Goal: Subscribe to service/newsletter

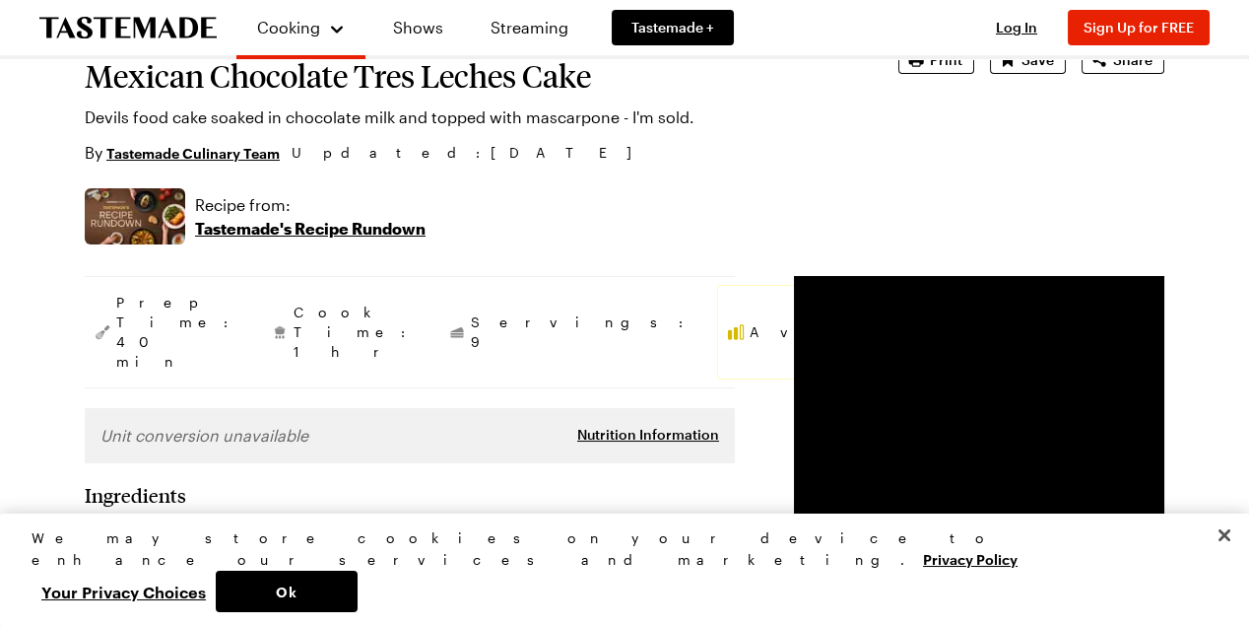
scroll to position [98, 0]
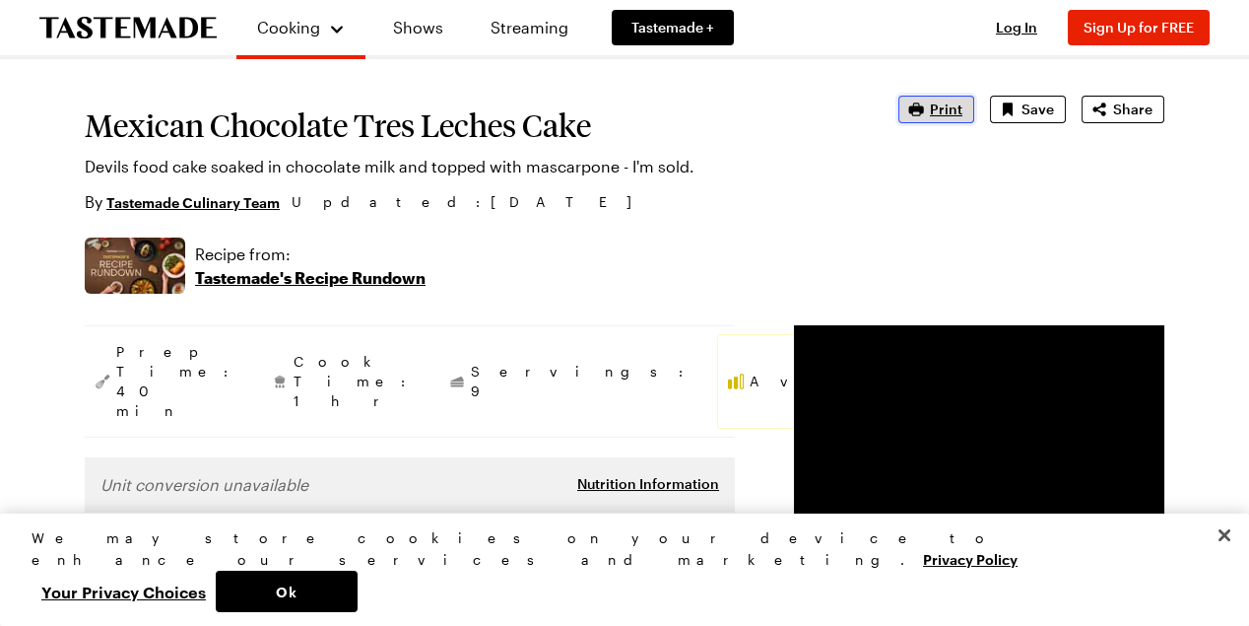
drag, startPoint x: 934, startPoint y: 101, endPoint x: 922, endPoint y: 110, distance: 14.8
click at [933, 101] on span "Print" at bounding box center [946, 110] width 33 height 20
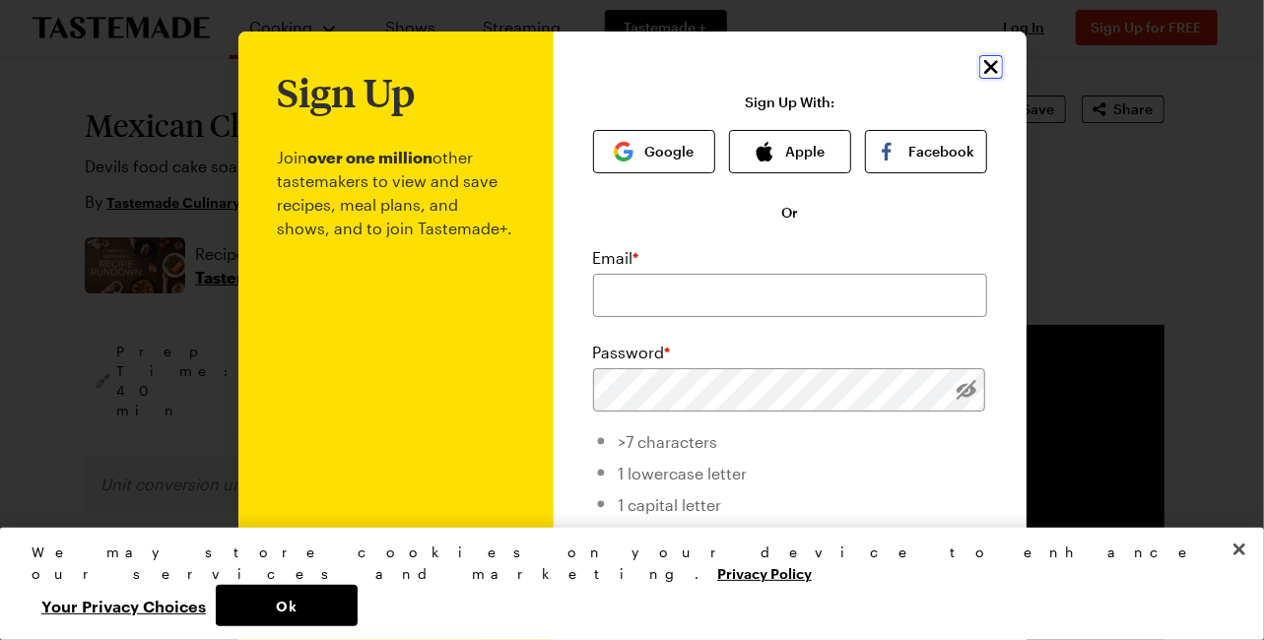
click at [980, 60] on icon "Close" at bounding box center [991, 67] width 24 height 24
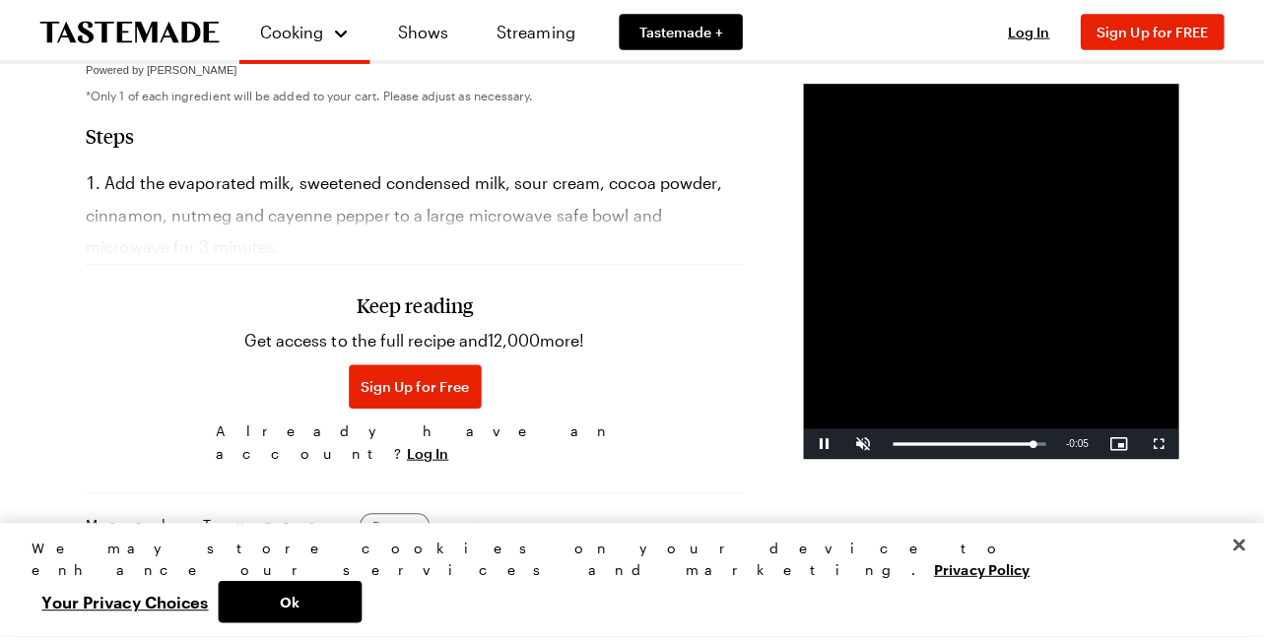
scroll to position [1477, 0]
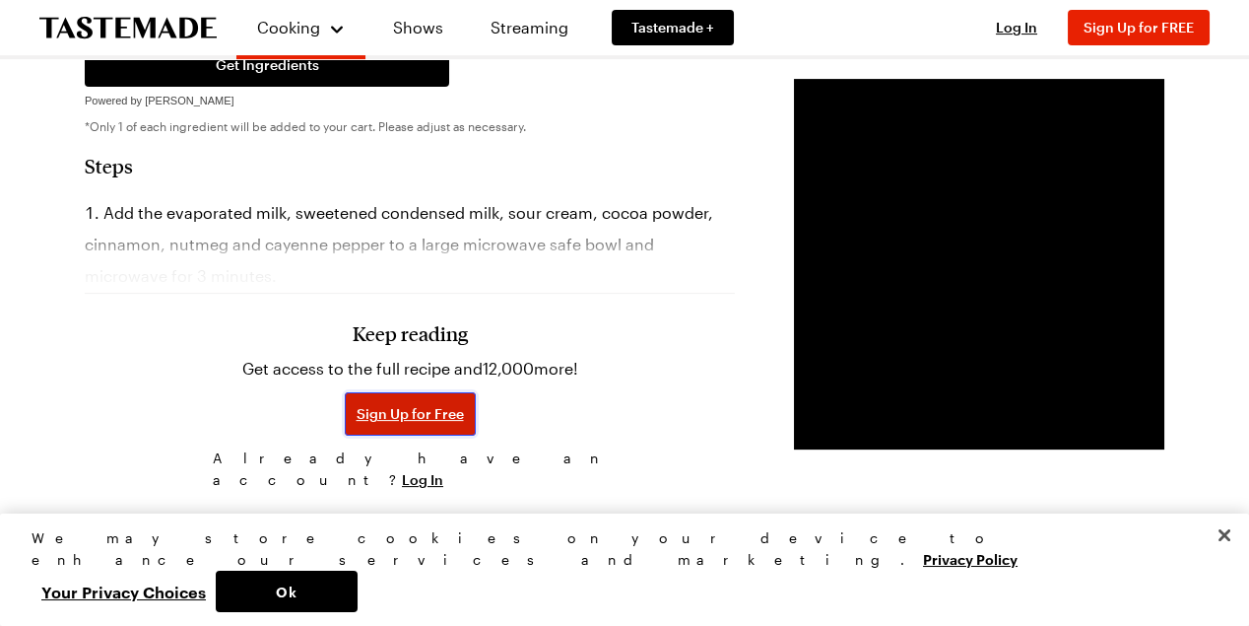
click at [345, 392] on button "Sign Up for Free" at bounding box center [410, 413] width 131 height 43
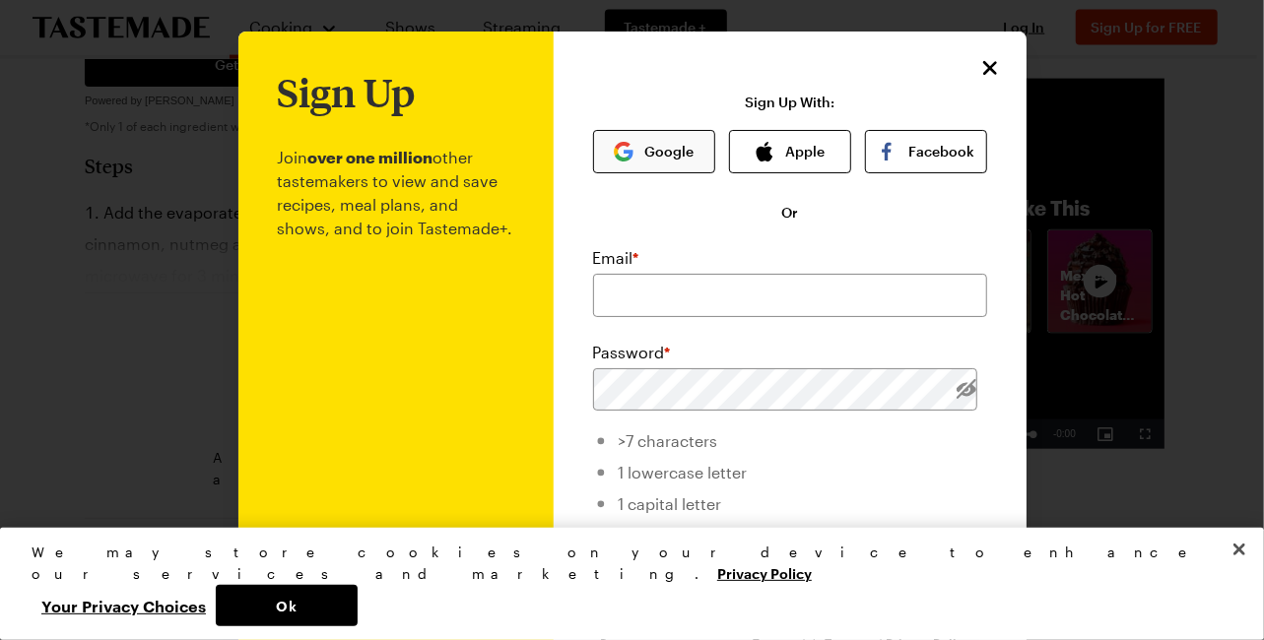
click at [652, 139] on button "Google" at bounding box center [654, 151] width 122 height 43
click at [626, 293] on input "email" at bounding box center [790, 295] width 394 height 43
type input "[EMAIL_ADDRESS][DOMAIN_NAME]"
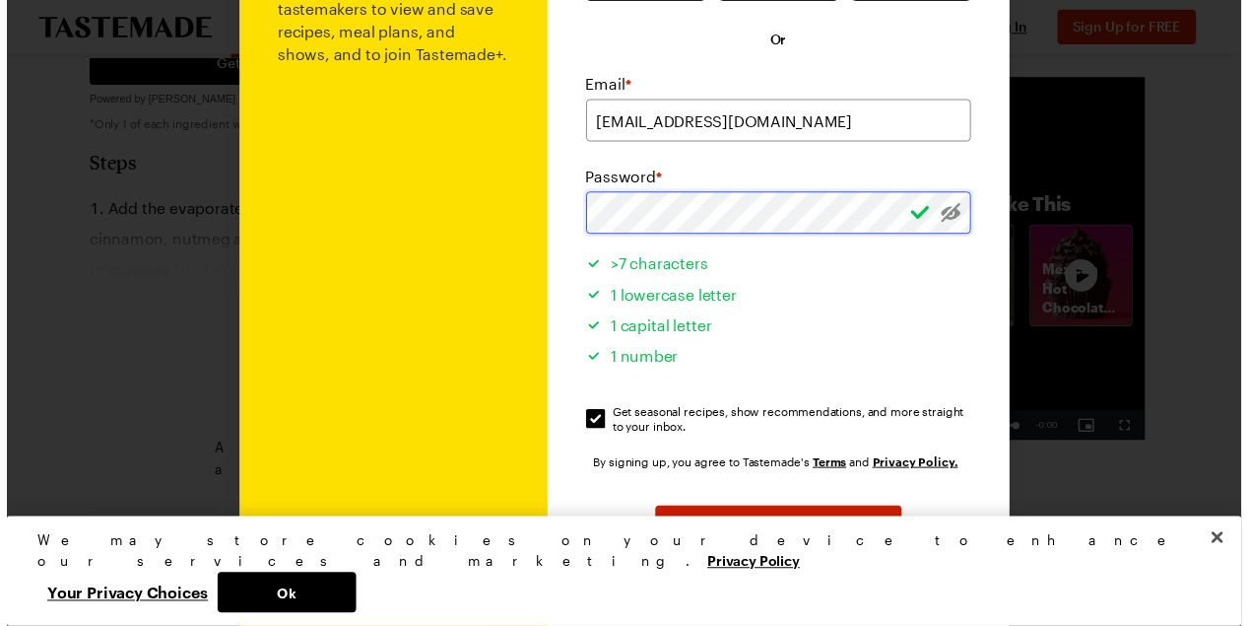
scroll to position [278, 0]
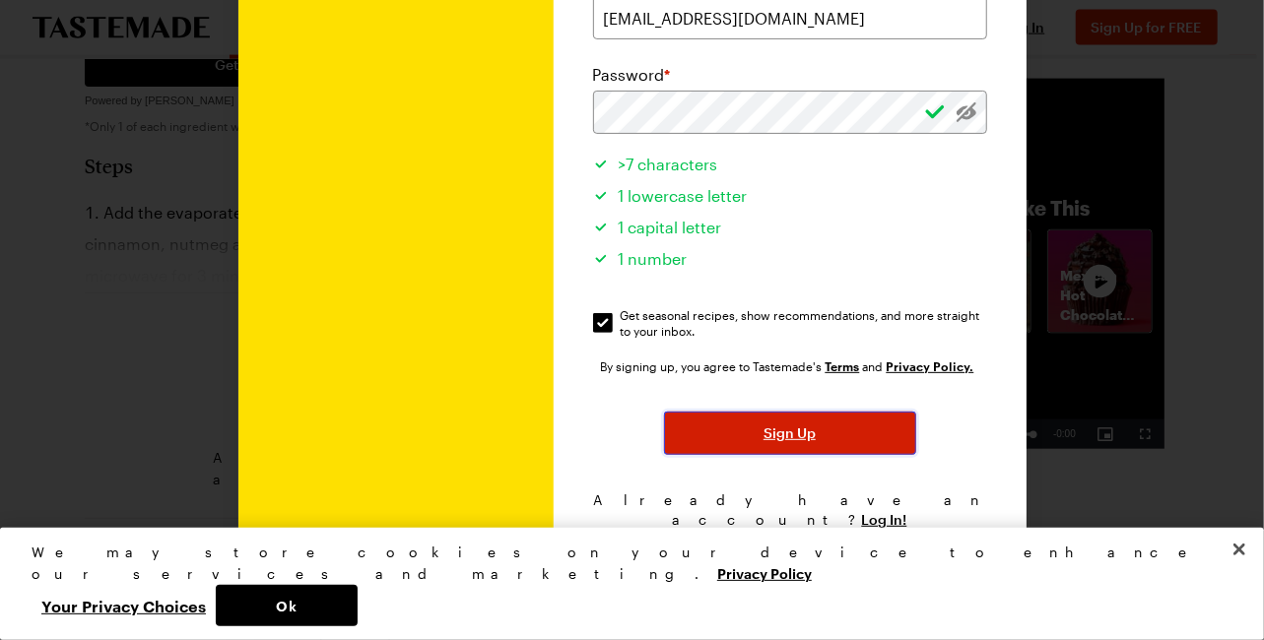
click at [771, 421] on button "Sign Up" at bounding box center [790, 433] width 252 height 43
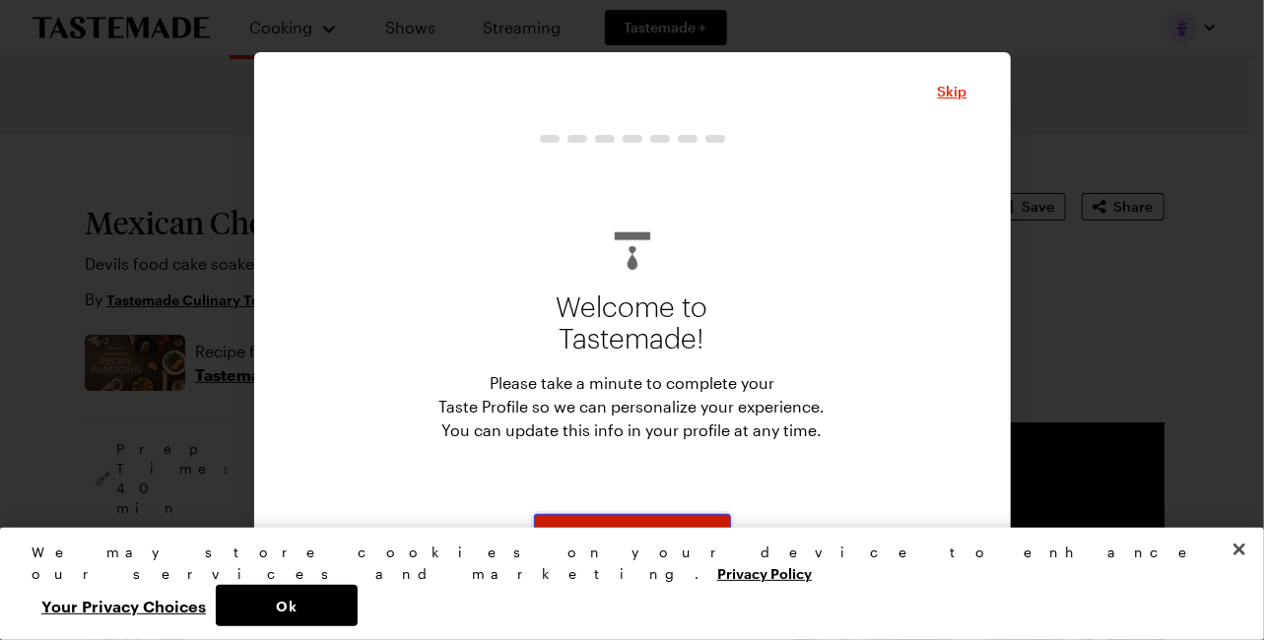
click at [621, 524] on button "Start" at bounding box center [632, 535] width 197 height 43
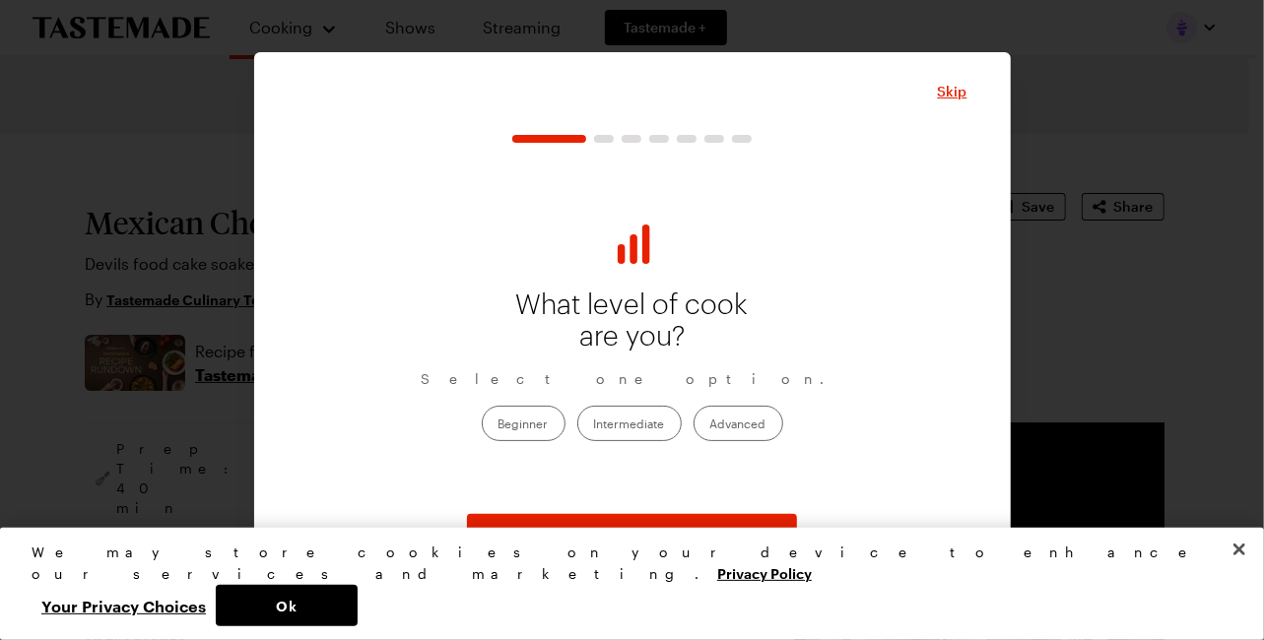
drag, startPoint x: 729, startPoint y: 413, endPoint x: 747, endPoint y: 439, distance: 32.0
click at [728, 413] on label "Advanced" at bounding box center [739, 423] width 90 height 35
click at [710, 426] on input "Advanced" at bounding box center [710, 426] width 0 height 0
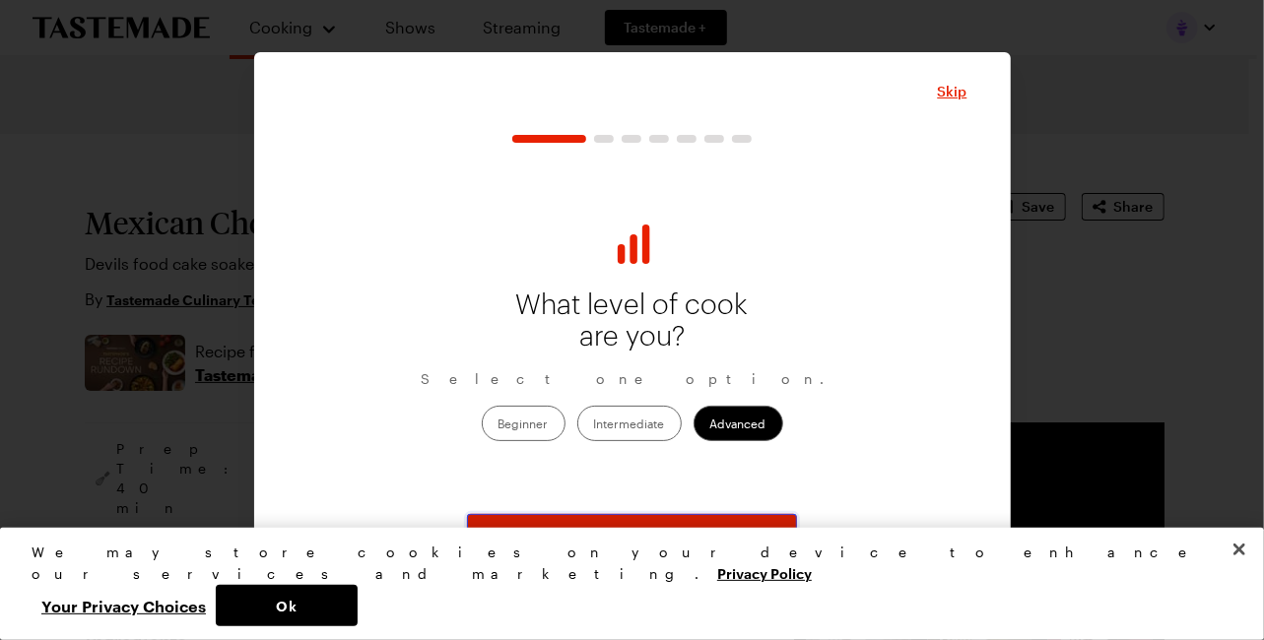
click at [647, 522] on button "Continue" at bounding box center [632, 535] width 330 height 43
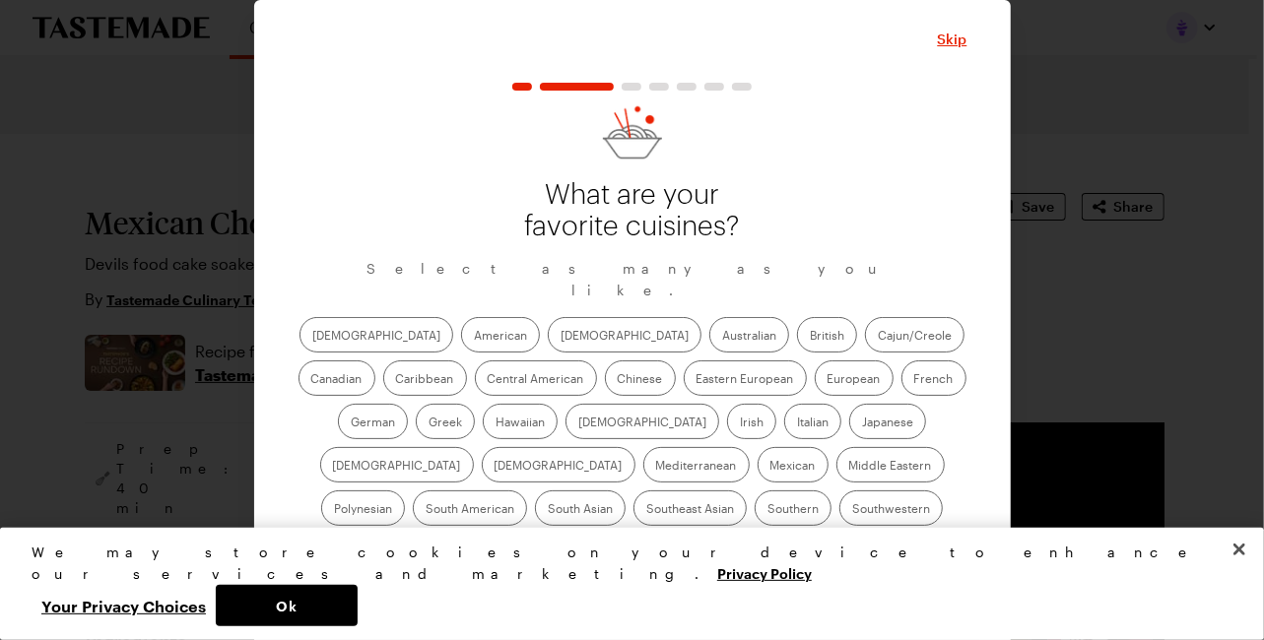
click at [548, 326] on label "[DEMOGRAPHIC_DATA]" at bounding box center [625, 334] width 154 height 35
click at [561, 337] on input "[DEMOGRAPHIC_DATA]" at bounding box center [561, 337] width 0 height 0
click at [865, 325] on label "Cajun/Creole" at bounding box center [915, 334] width 100 height 35
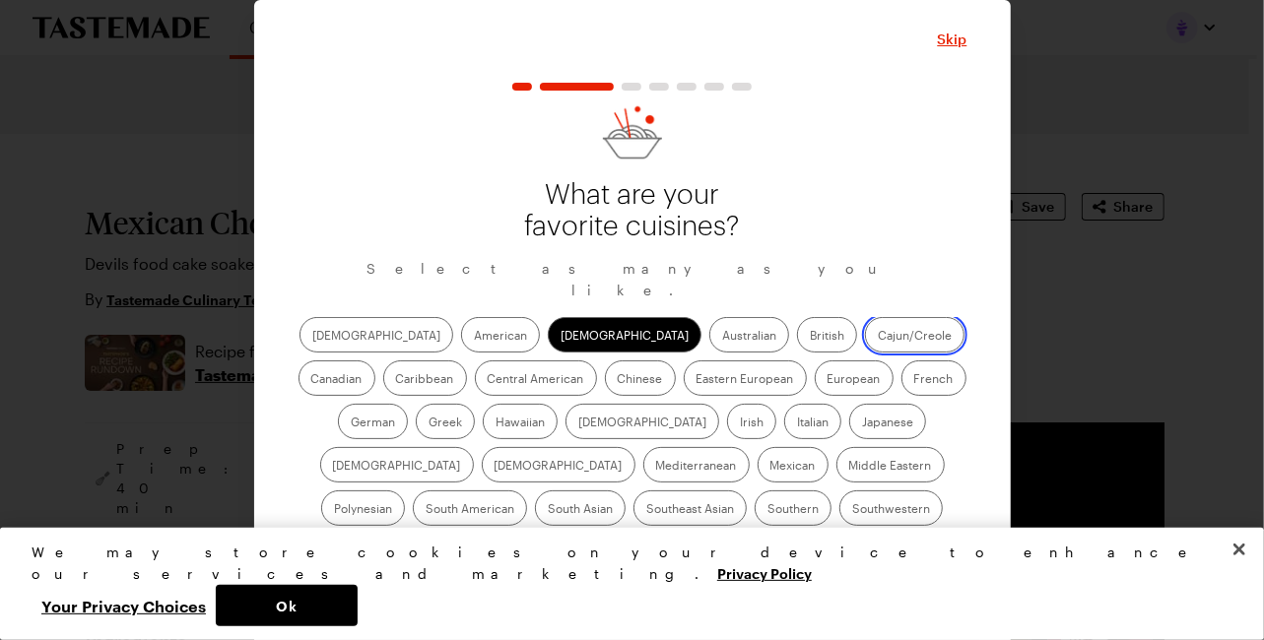
click at [878, 337] on input "Cajun/Creole" at bounding box center [878, 337] width 0 height 0
click at [467, 361] on label "Caribbean" at bounding box center [425, 378] width 84 height 35
click at [396, 380] on input "Caribbean" at bounding box center [396, 380] width 0 height 0
click at [475, 371] on label "Central American" at bounding box center [536, 378] width 122 height 35
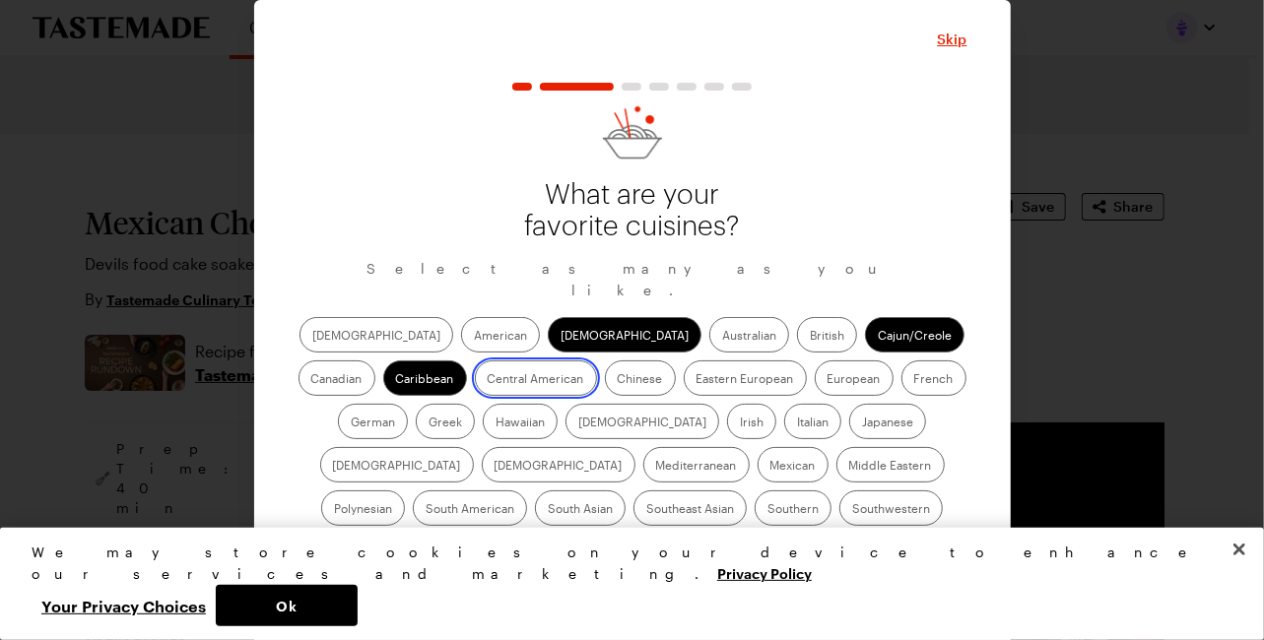
click at [488, 380] on American "Central American" at bounding box center [488, 380] width 0 height 0
click at [605, 375] on label "Chinese" at bounding box center [640, 378] width 71 height 35
click at [618, 380] on input "Chinese" at bounding box center [618, 380] width 0 height 0
click at [684, 374] on label "Eastern European" at bounding box center [745, 378] width 123 height 35
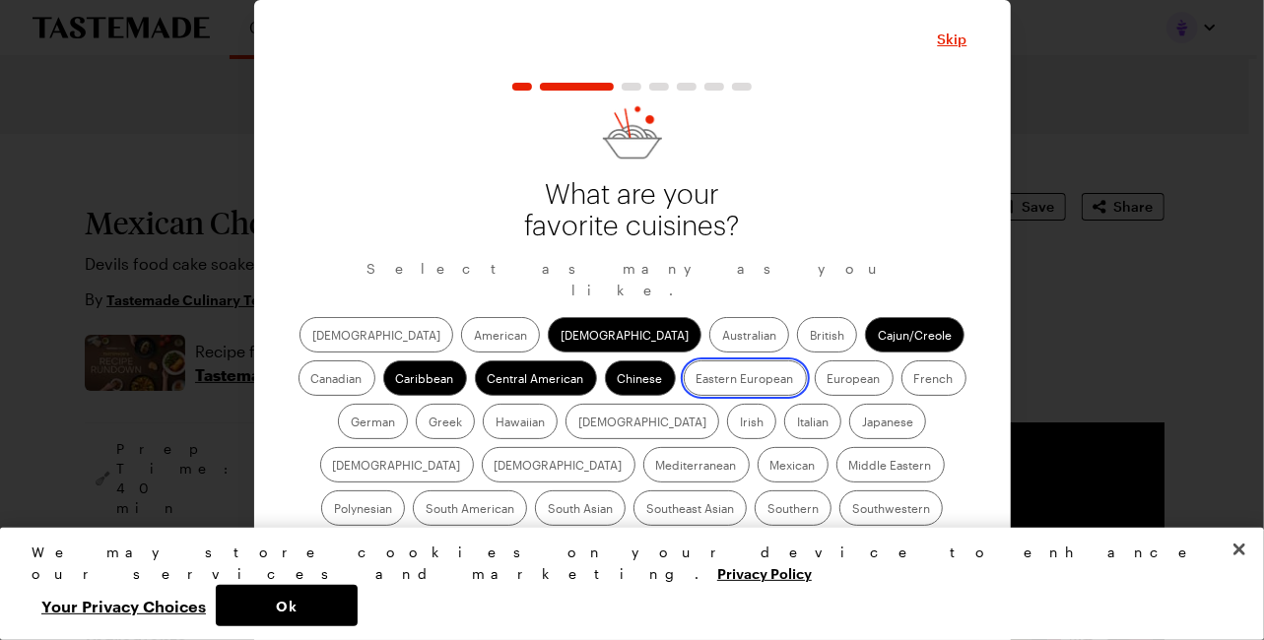
click at [697, 380] on European "Eastern European" at bounding box center [697, 380] width 0 height 0
click at [815, 375] on label "European" at bounding box center [854, 378] width 79 height 35
click at [828, 380] on input "European" at bounding box center [828, 380] width 0 height 0
click at [901, 374] on label "French" at bounding box center [933, 378] width 65 height 35
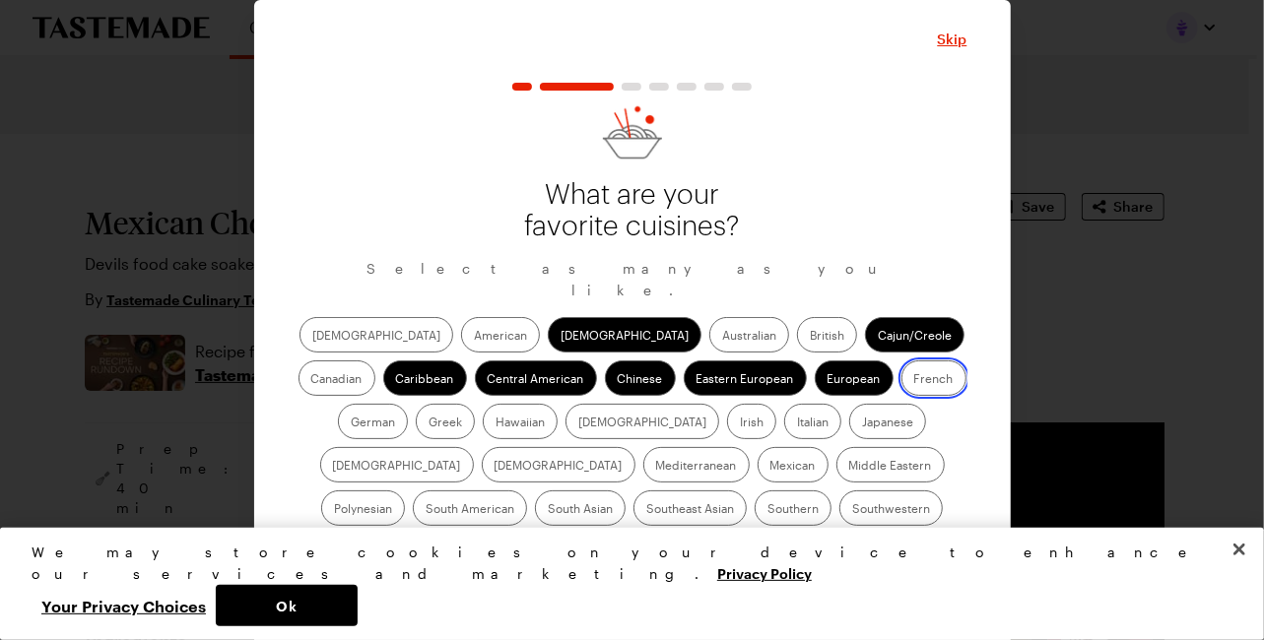
click at [914, 380] on input "French" at bounding box center [914, 380] width 0 height 0
drag, startPoint x: 844, startPoint y: 373, endPoint x: 854, endPoint y: 374, distance: 9.9
click at [408, 404] on label "German" at bounding box center [373, 421] width 70 height 35
click at [351, 424] on input "German" at bounding box center [351, 424] width 0 height 0
click at [475, 404] on label "Greek" at bounding box center [445, 421] width 59 height 35
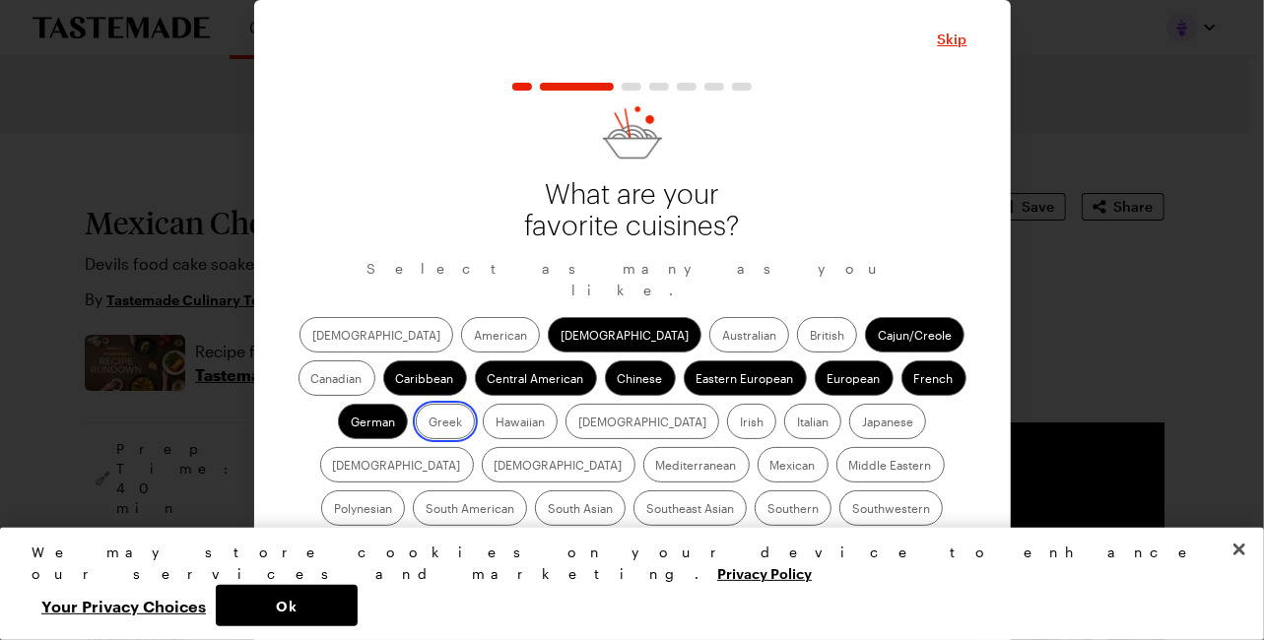
click at [429, 424] on input "Greek" at bounding box center [429, 424] width 0 height 0
click at [727, 417] on label "Irish" at bounding box center [751, 421] width 49 height 35
drag, startPoint x: 505, startPoint y: 417, endPoint x: 563, endPoint y: 423, distance: 57.4
click at [784, 423] on label "Italian" at bounding box center [812, 421] width 57 height 35
click at [797, 424] on input "Italian" at bounding box center [797, 424] width 0 height 0
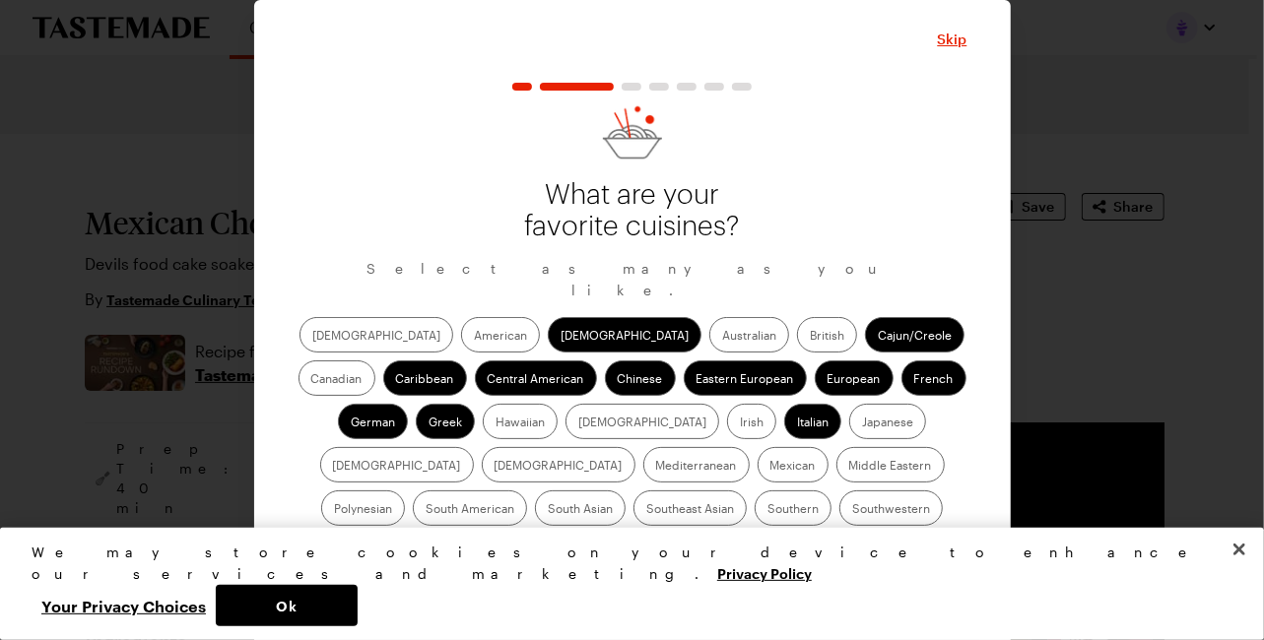
click at [727, 421] on label "Irish" at bounding box center [751, 421] width 49 height 35
click at [740, 424] on input "Irish" at bounding box center [740, 424] width 0 height 0
click at [750, 447] on label "Mediterranean" at bounding box center [696, 464] width 106 height 35
click at [656, 467] on input "Mediterranean" at bounding box center [656, 467] width 0 height 0
click at [836, 456] on label "Middle Eastern" at bounding box center [890, 464] width 108 height 35
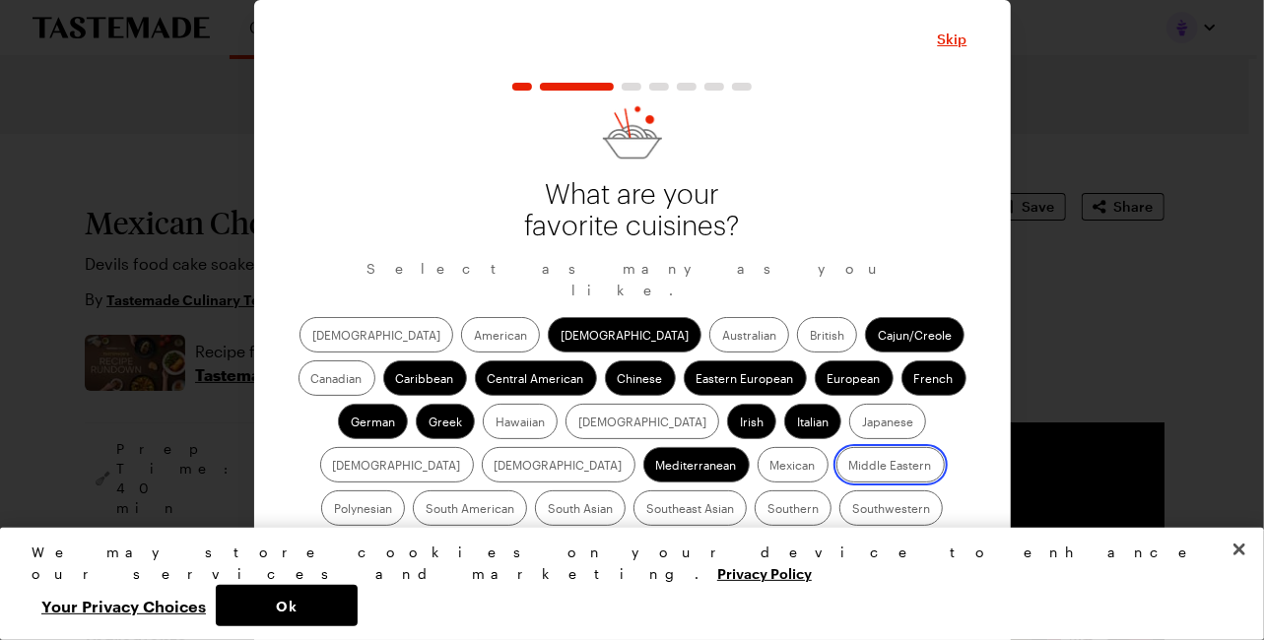
click at [849, 467] on Eastern "Middle Eastern" at bounding box center [849, 467] width 0 height 0
click at [527, 491] on label "South American" at bounding box center [470, 508] width 114 height 35
click at [426, 510] on American "South American" at bounding box center [426, 510] width 0 height 0
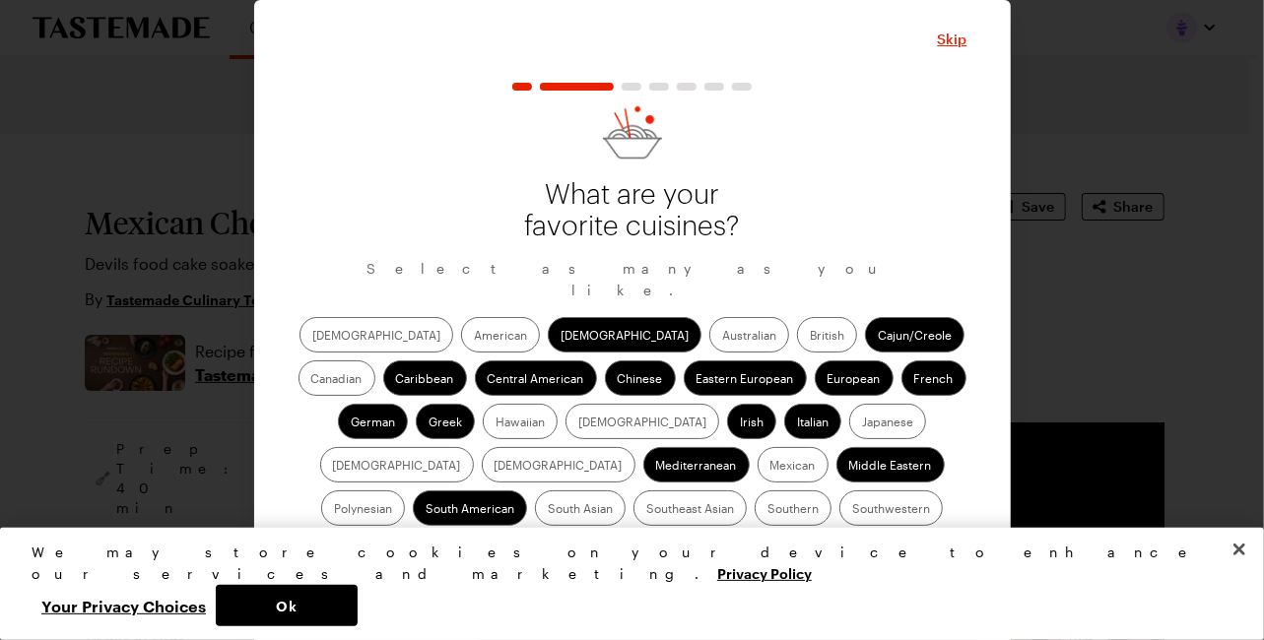
click at [626, 491] on label "South Asian" at bounding box center [580, 508] width 91 height 35
click at [548, 510] on Asian "South Asian" at bounding box center [548, 510] width 0 height 0
click at [747, 491] on label "Southeast Asian" at bounding box center [689, 508] width 113 height 35
click at [646, 510] on Asian "Southeast Asian" at bounding box center [646, 510] width 0 height 0
click at [839, 505] on label "Southwestern" at bounding box center [890, 508] width 103 height 35
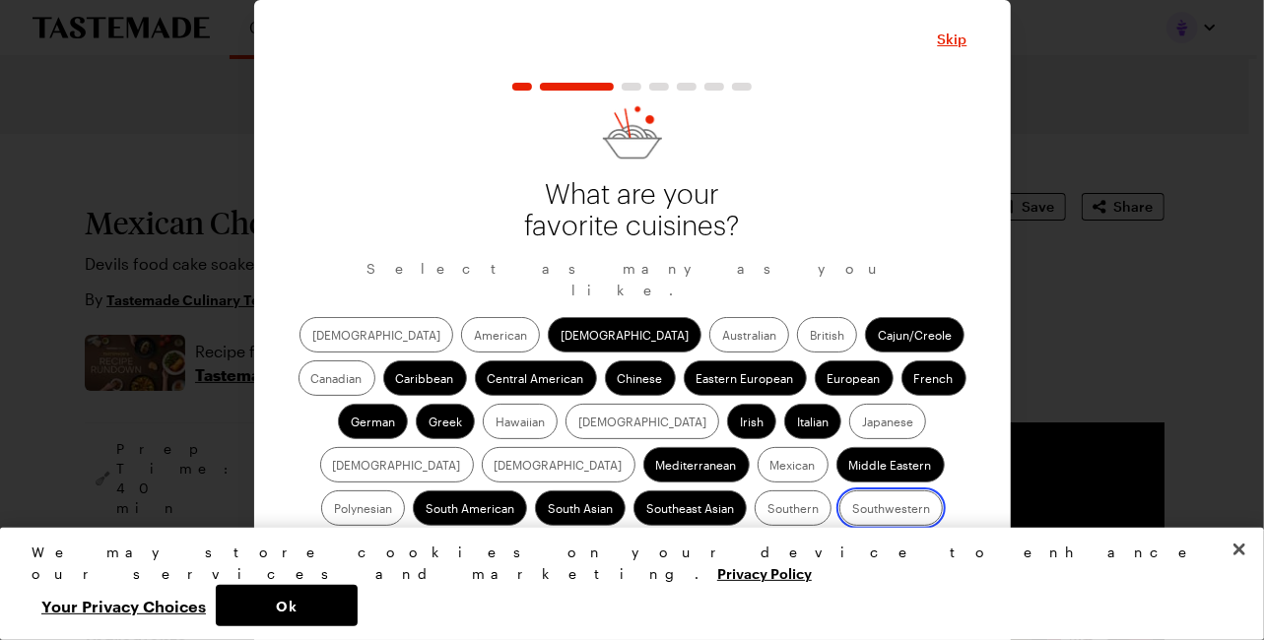
click at [852, 510] on input "Southwestern" at bounding box center [852, 510] width 0 height 0
click at [634, 593] on span "Continue" at bounding box center [632, 603] width 61 height 20
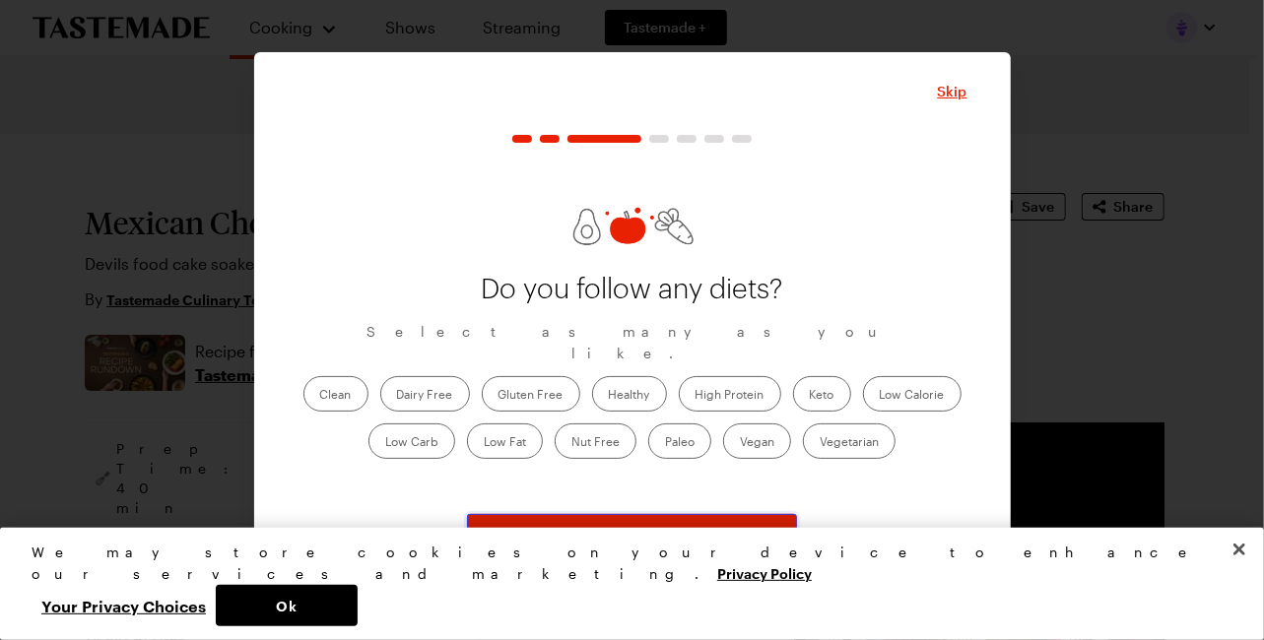
click at [630, 524] on button "Continue" at bounding box center [632, 535] width 330 height 43
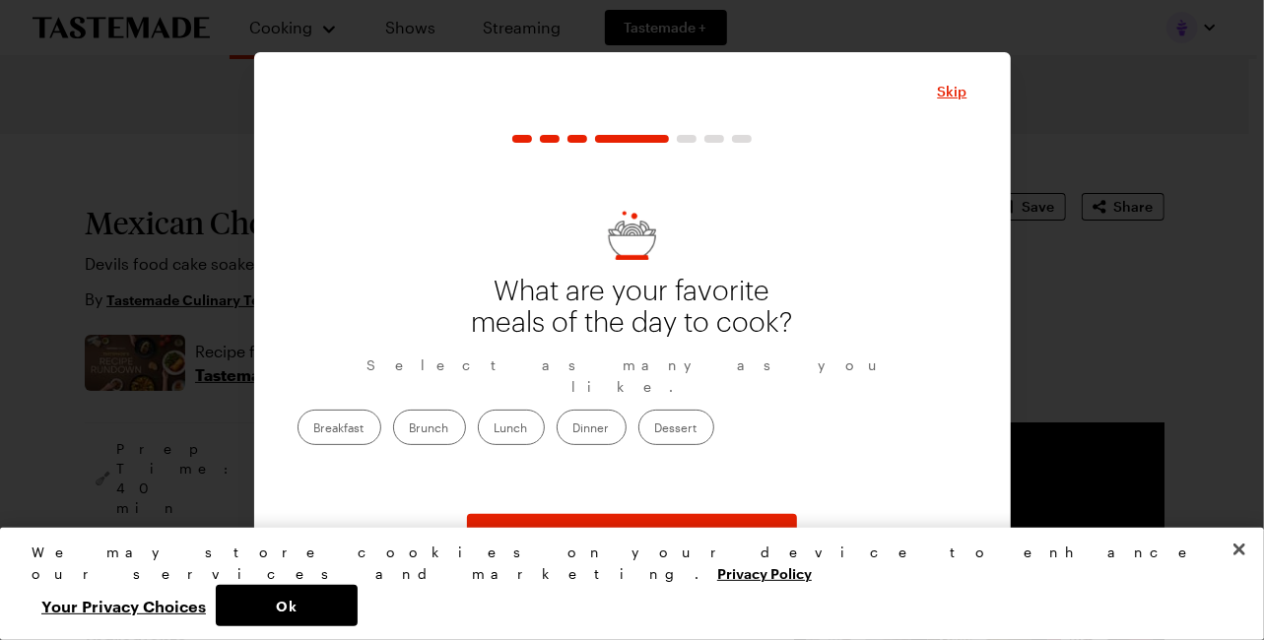
click at [627, 410] on label "Dinner" at bounding box center [592, 427] width 70 height 35
click at [573, 430] on input "Dinner" at bounding box center [573, 430] width 0 height 0
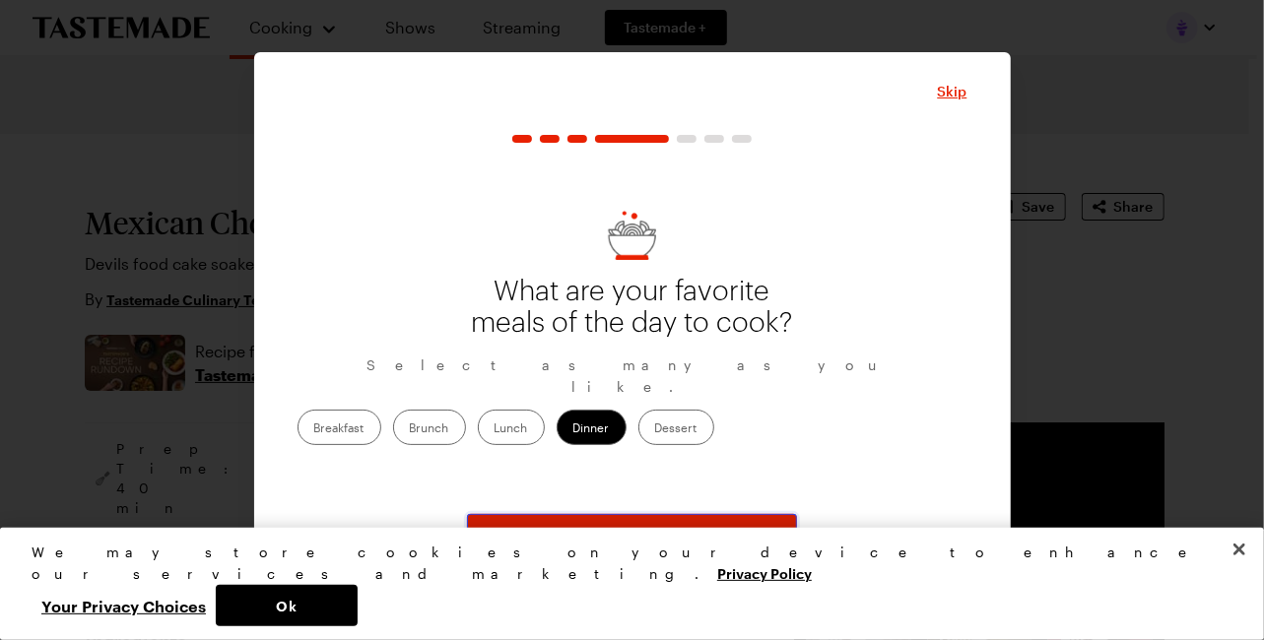
click at [637, 526] on span "Continue" at bounding box center [632, 536] width 61 height 20
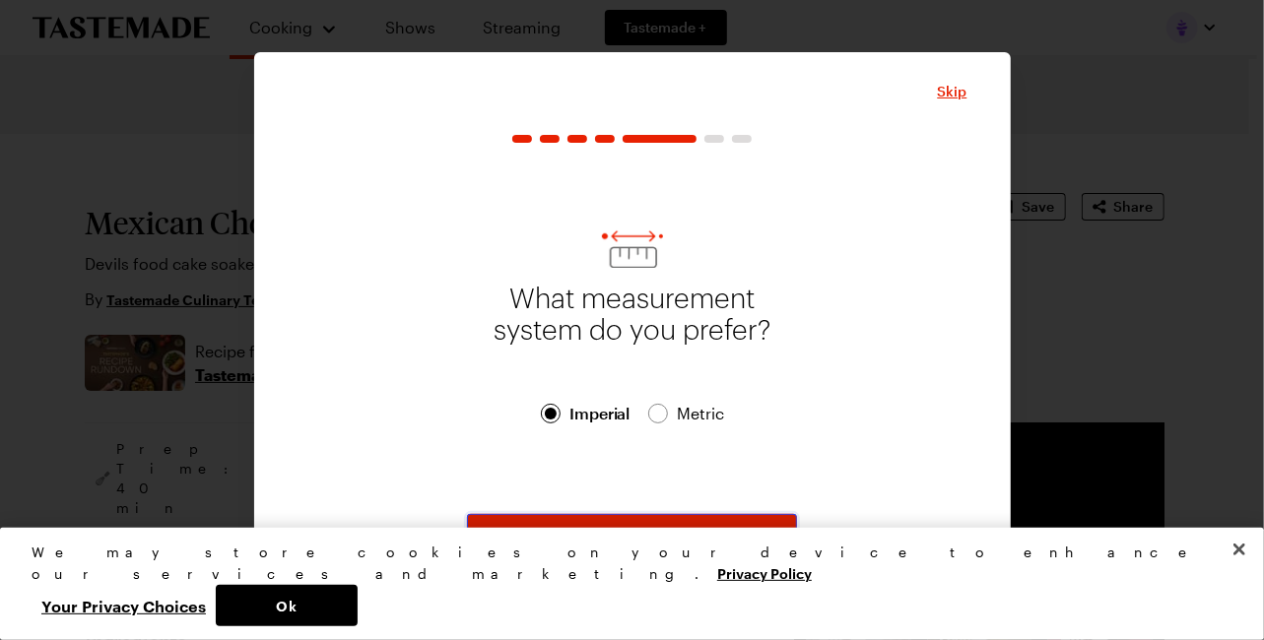
click at [623, 526] on span "Continue" at bounding box center [632, 536] width 61 height 20
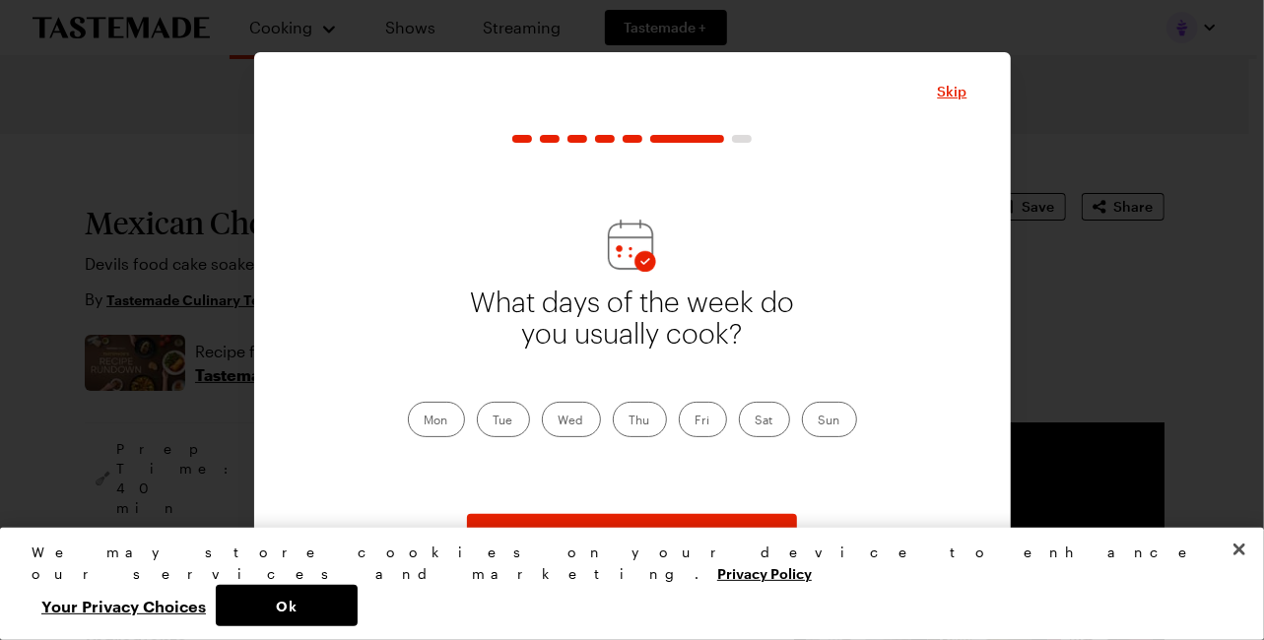
drag, startPoint x: 441, startPoint y: 419, endPoint x: 474, endPoint y: 421, distance: 32.6
click at [444, 421] on label "Mon" at bounding box center [436, 419] width 57 height 35
click at [425, 422] on input "Mon" at bounding box center [425, 422] width 0 height 0
click at [504, 412] on label "Tue" at bounding box center [503, 419] width 53 height 35
drag, startPoint x: 506, startPoint y: 412, endPoint x: 576, endPoint y: 413, distance: 70.0
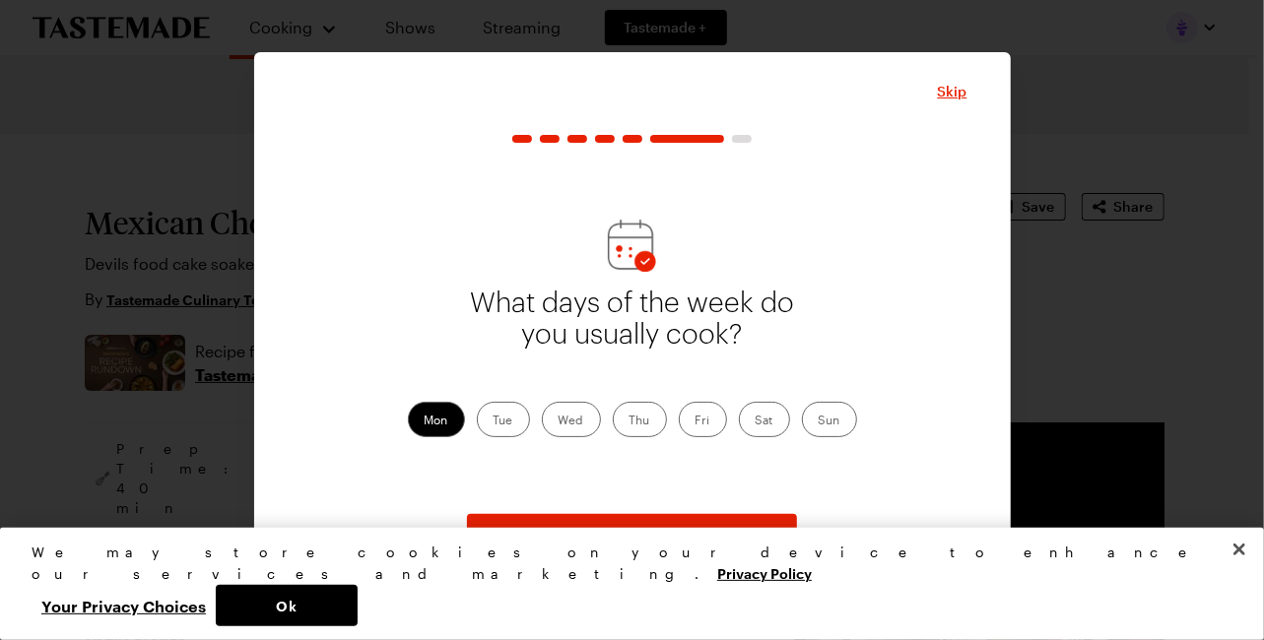
click at [576, 413] on label "Wed" at bounding box center [571, 419] width 59 height 35
click at [559, 422] on input "Wed" at bounding box center [559, 422] width 0 height 0
click at [503, 412] on label "Tue" at bounding box center [503, 419] width 53 height 35
click at [494, 422] on input "Tue" at bounding box center [494, 422] width 0 height 0
click at [637, 411] on label "Thu" at bounding box center [640, 419] width 54 height 35
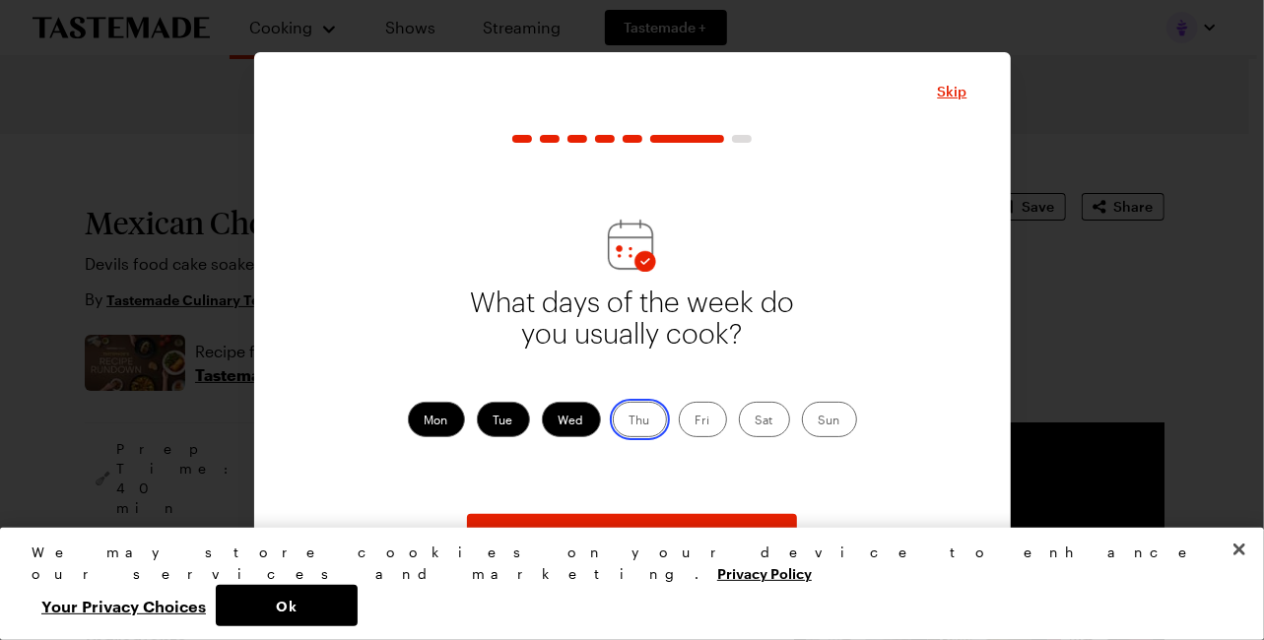
click at [630, 422] on input "Thu" at bounding box center [630, 422] width 0 height 0
click at [699, 412] on label "Fri" at bounding box center [703, 419] width 48 height 35
click at [696, 422] on input "Fri" at bounding box center [696, 422] width 0 height 0
click at [766, 413] on label "Sat" at bounding box center [764, 419] width 51 height 35
click at [756, 422] on input "Sat" at bounding box center [756, 422] width 0 height 0
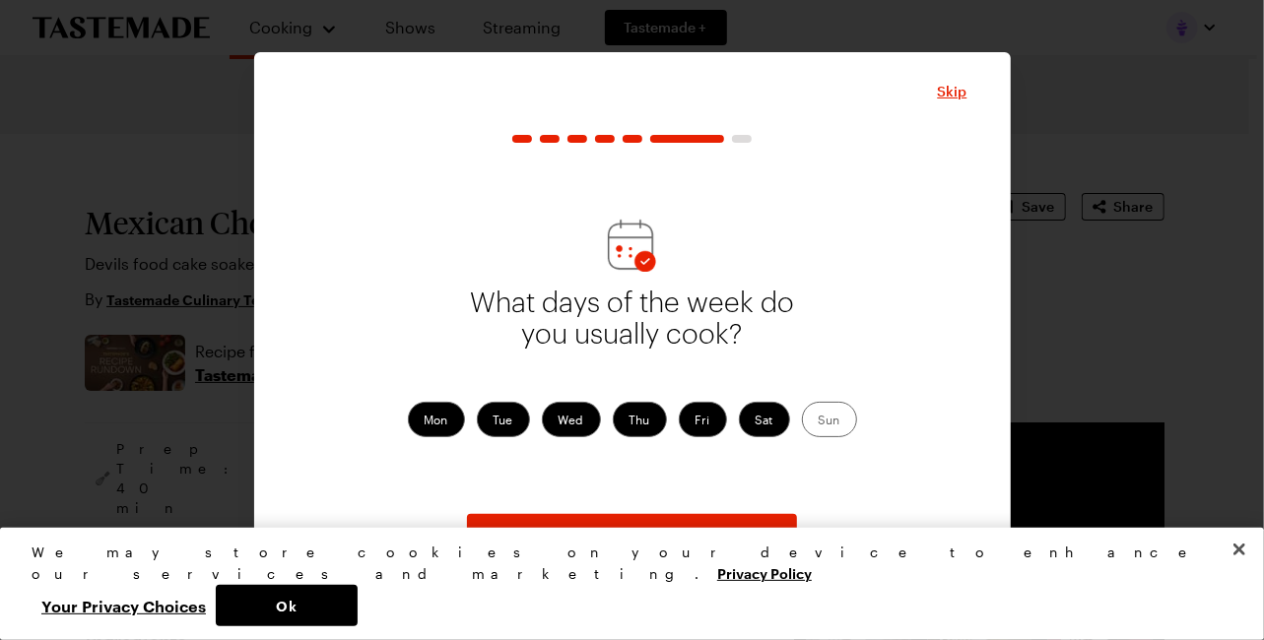
drag, startPoint x: 833, startPoint y: 413, endPoint x: 749, endPoint y: 510, distance: 129.2
click at [833, 412] on label "Sun" at bounding box center [829, 419] width 55 height 35
click at [819, 422] on input "Sun" at bounding box center [819, 422] width 0 height 0
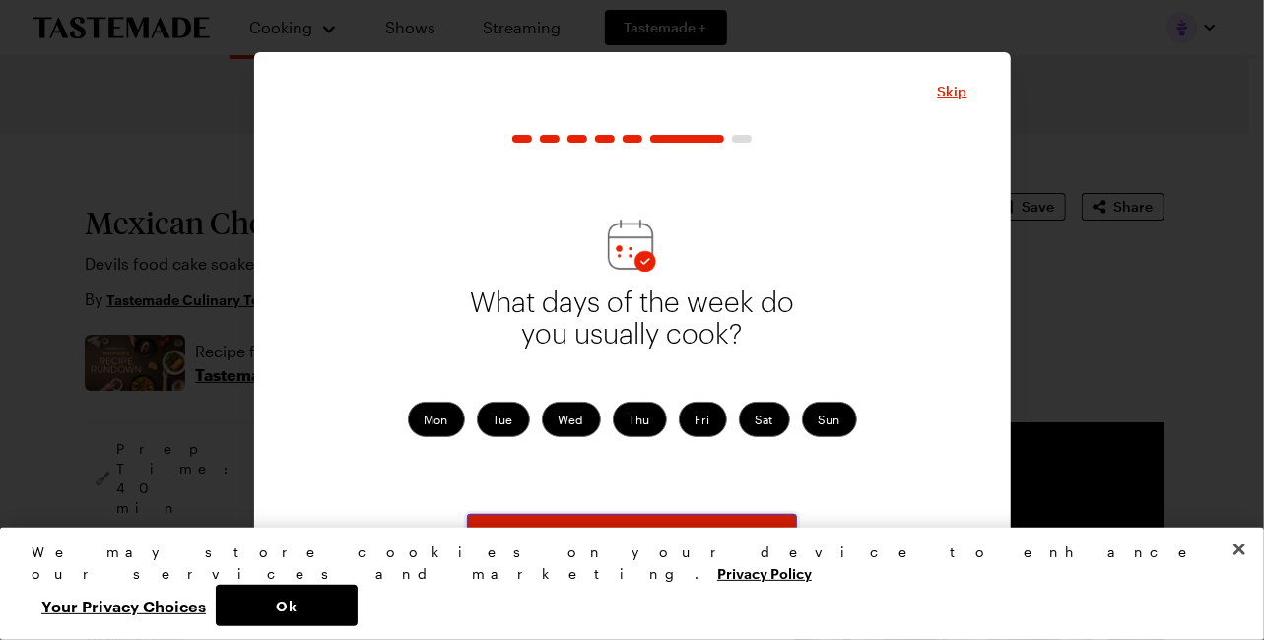
click at [630, 527] on span "Continue" at bounding box center [632, 536] width 61 height 20
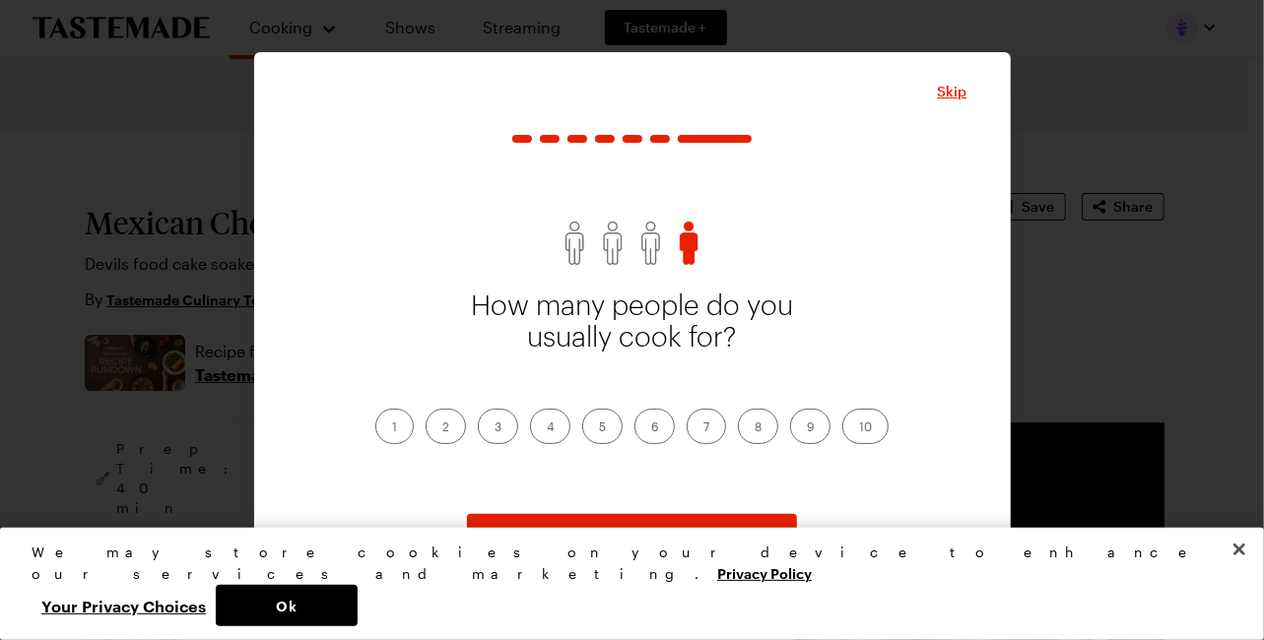
click at [496, 419] on label "3" at bounding box center [498, 426] width 40 height 35
click at [495, 429] on input "3" at bounding box center [495, 429] width 0 height 0
click at [611, 527] on span "Continue" at bounding box center [632, 536] width 61 height 20
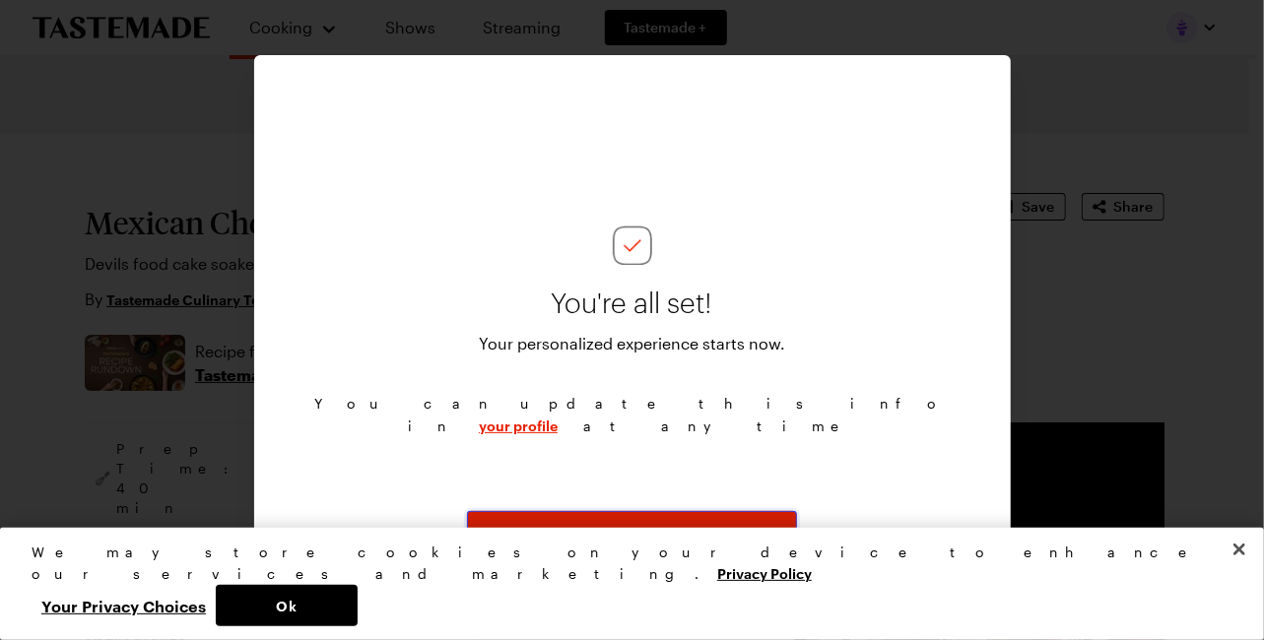
click at [643, 523] on span "Continue" at bounding box center [632, 533] width 61 height 20
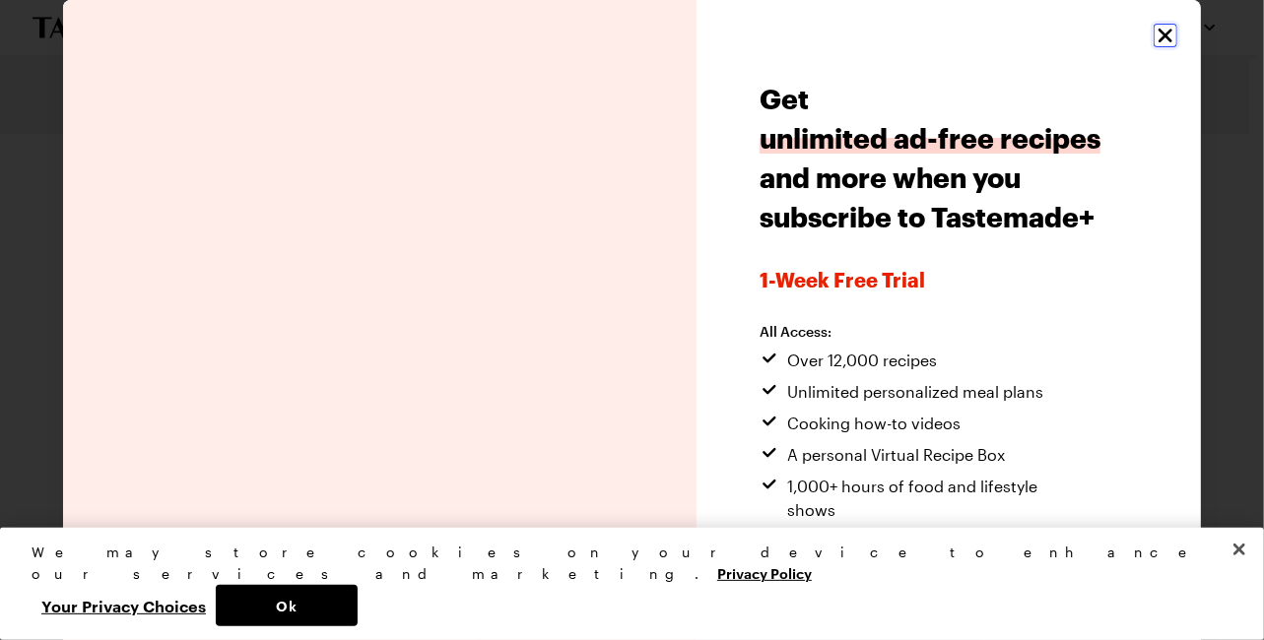
click at [1154, 26] on icon "Close" at bounding box center [1166, 36] width 24 height 24
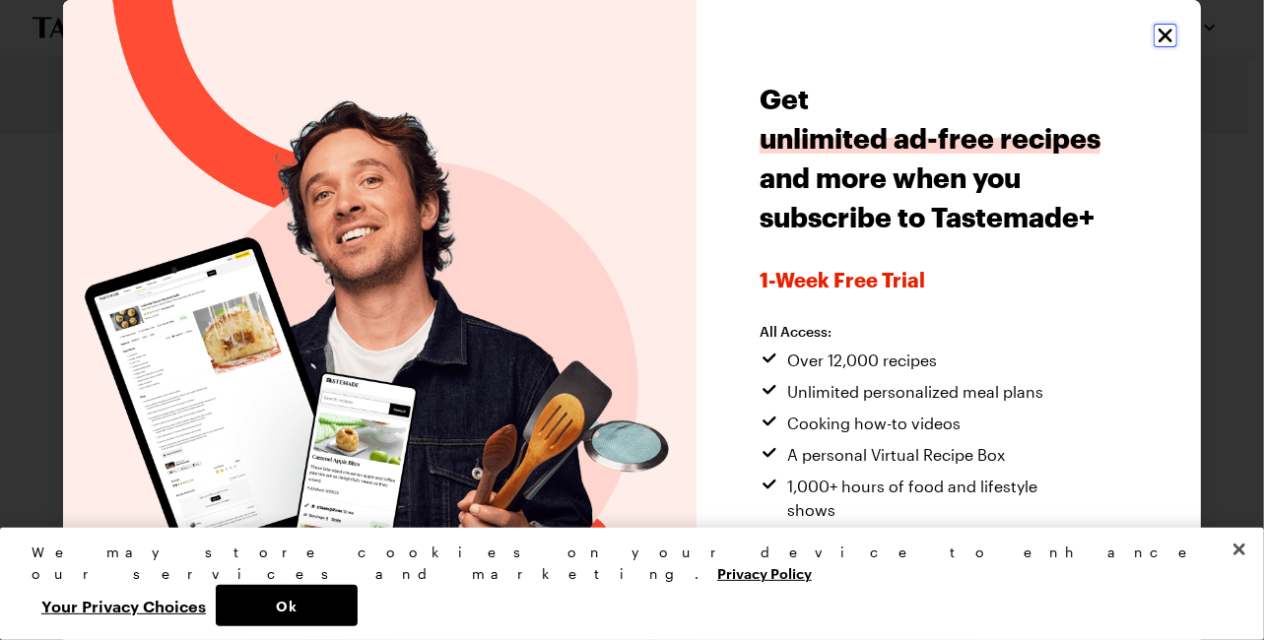
type textarea "x"
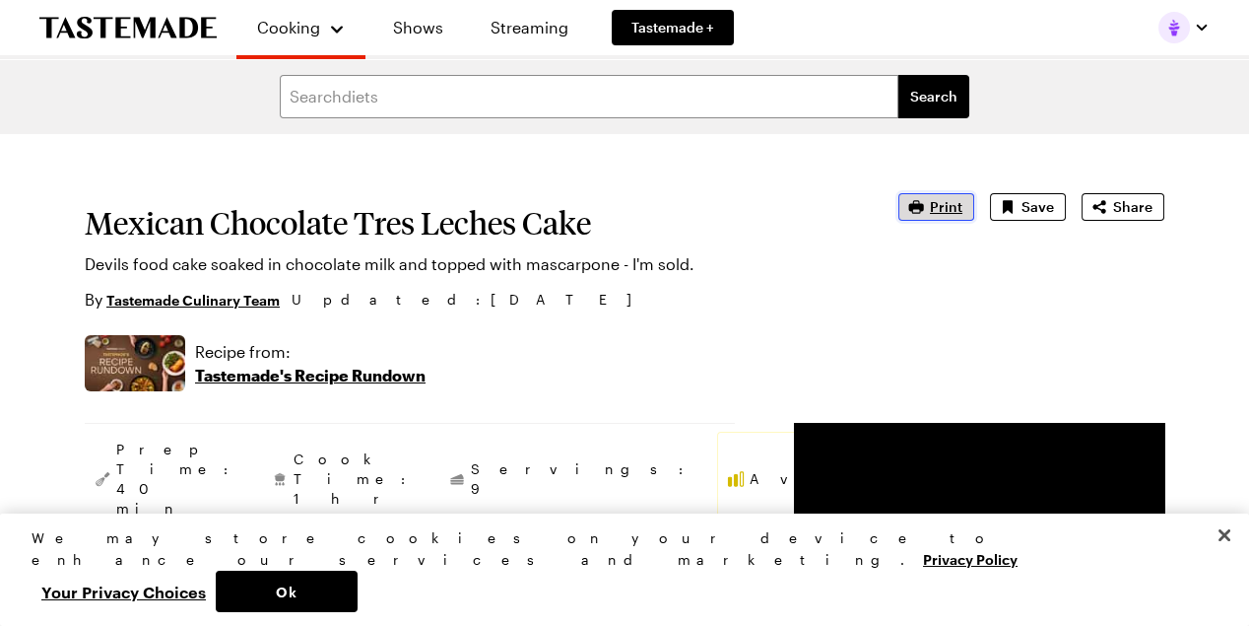
click at [933, 201] on span "Print" at bounding box center [946, 207] width 33 height 20
